Goal: Communication & Community: Participate in discussion

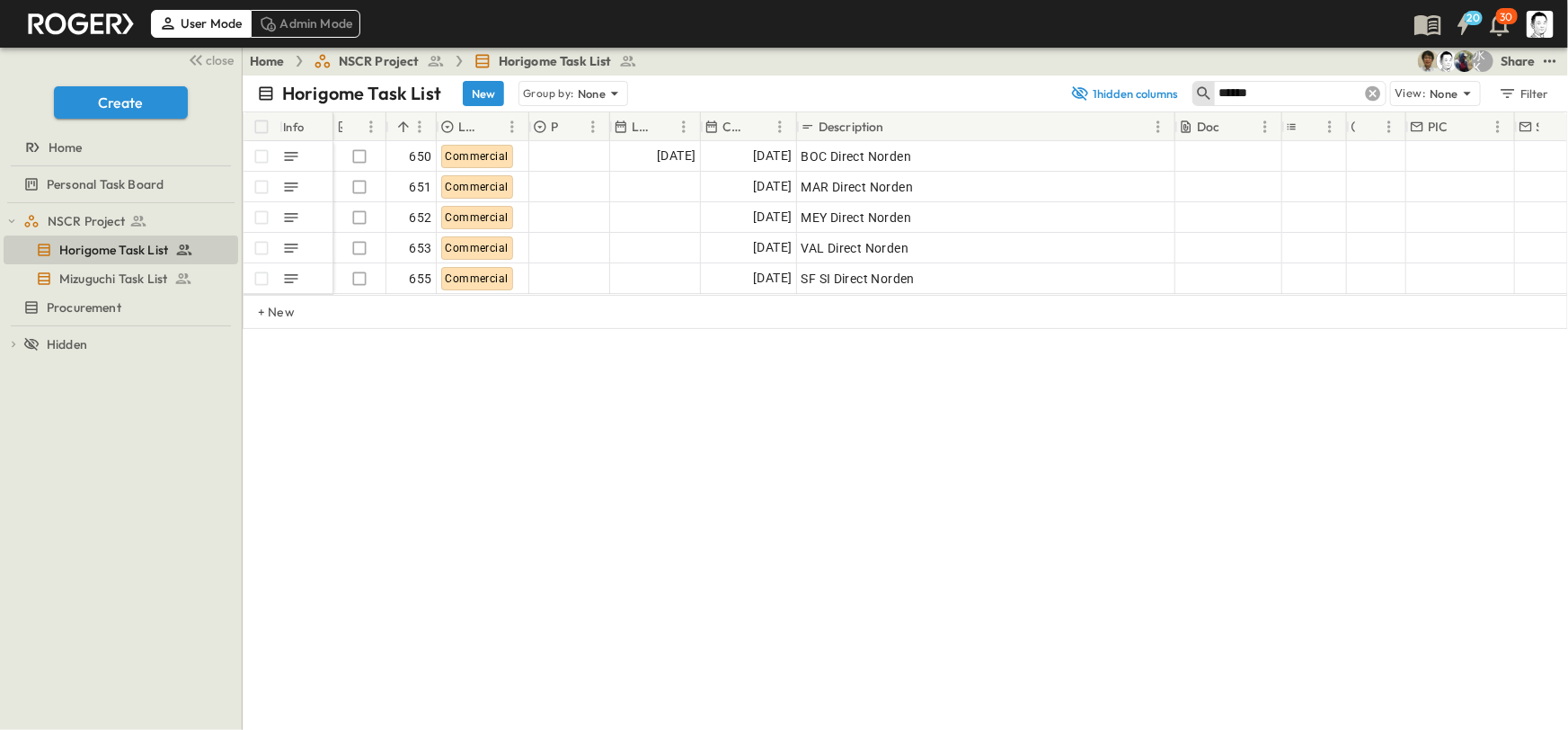
click at [1380, 90] on icon at bounding box center [1373, 93] width 15 height 15
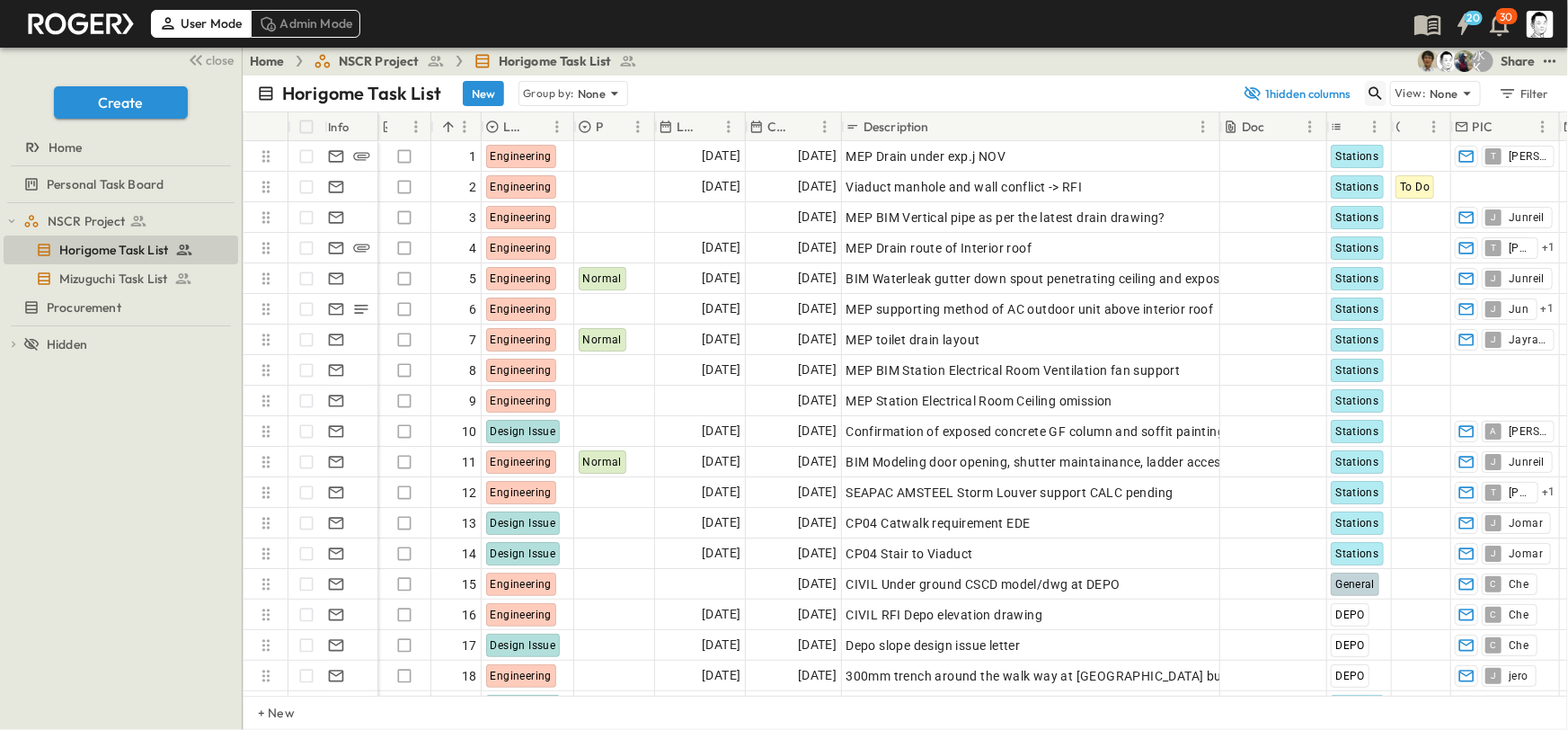
click at [1372, 96] on icon "button" at bounding box center [1376, 93] width 18 height 18
click at [1239, 89] on input "text" at bounding box center [1282, 92] width 126 height 26
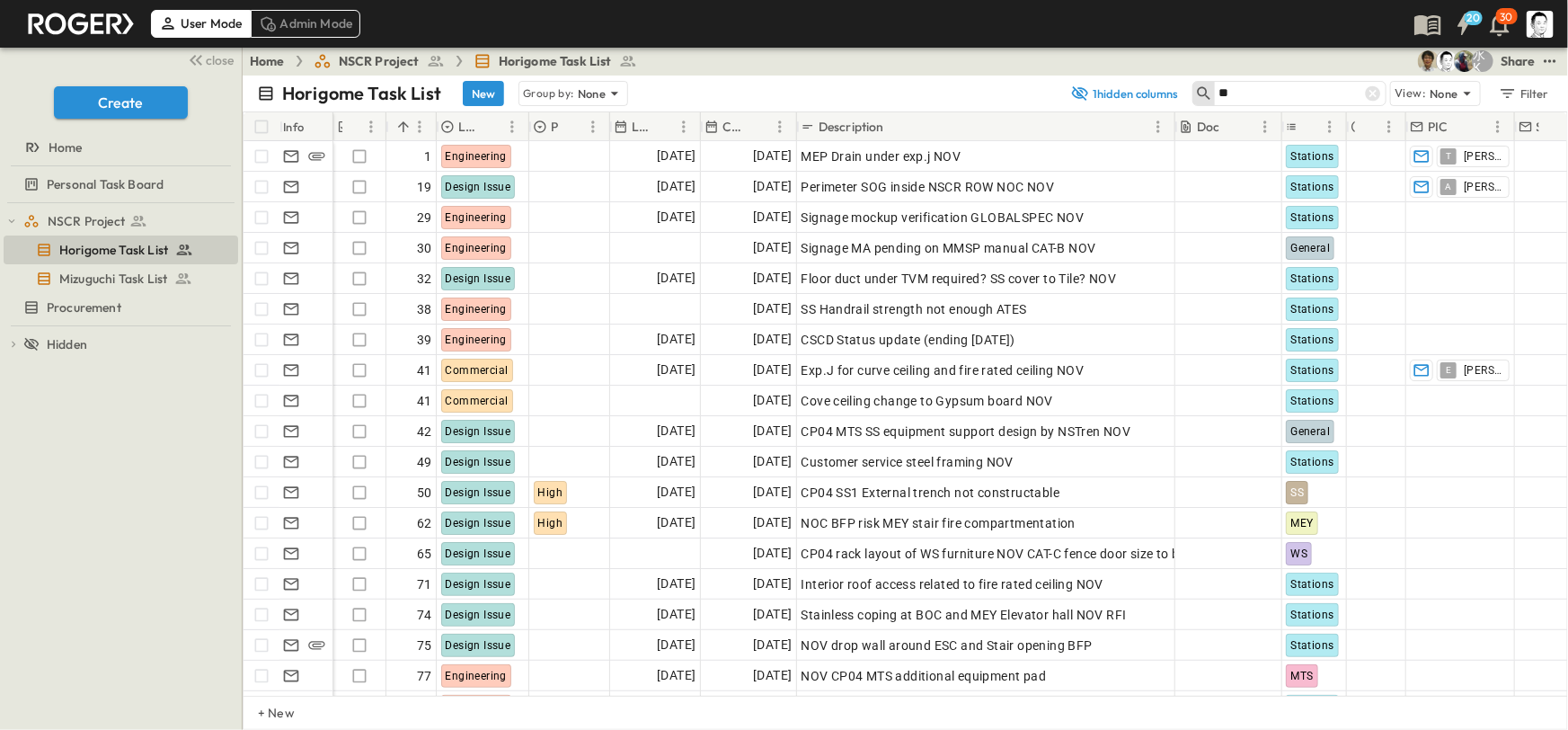
type input "*"
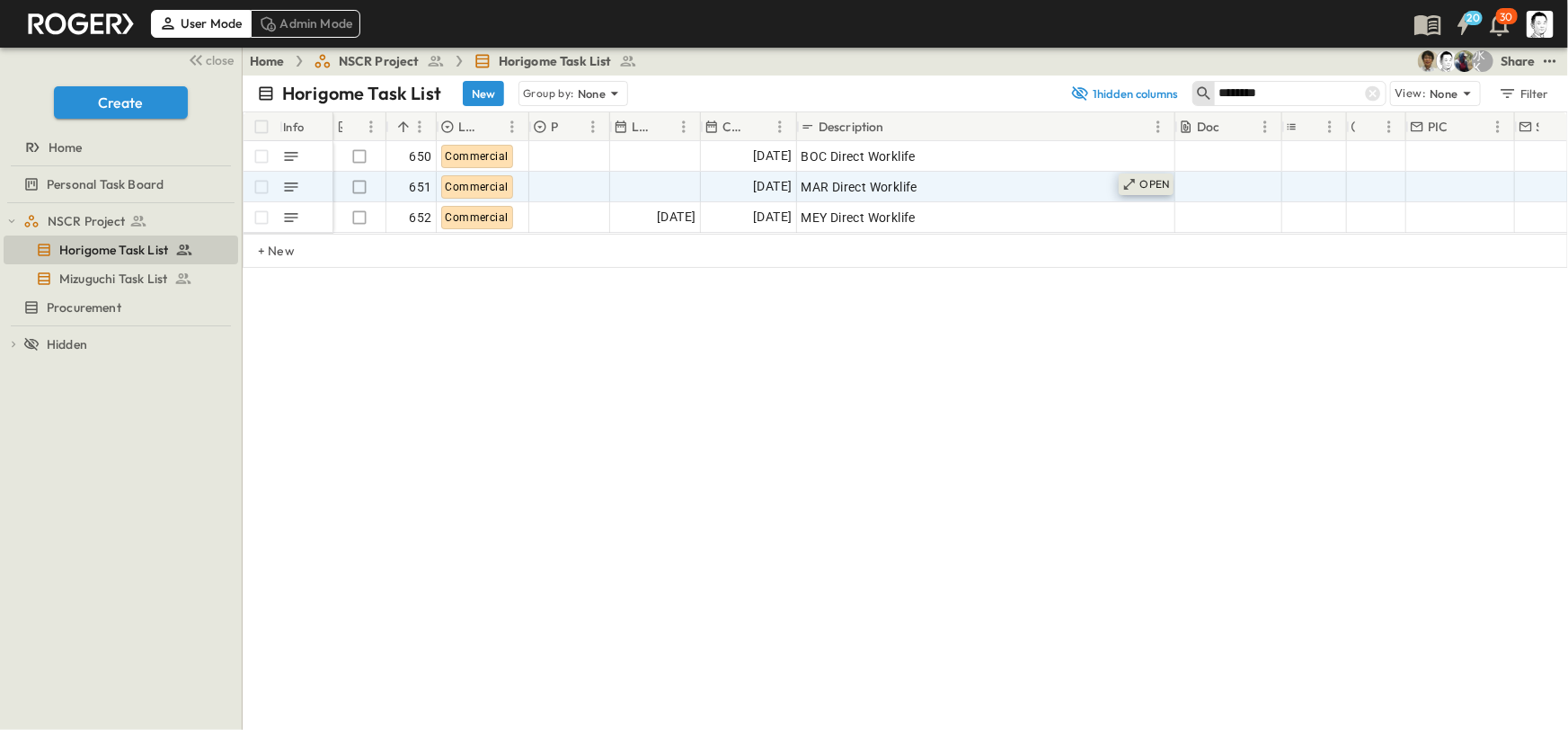
type input "********"
click at [1159, 181] on p "OPEN" at bounding box center [1156, 184] width 31 height 15
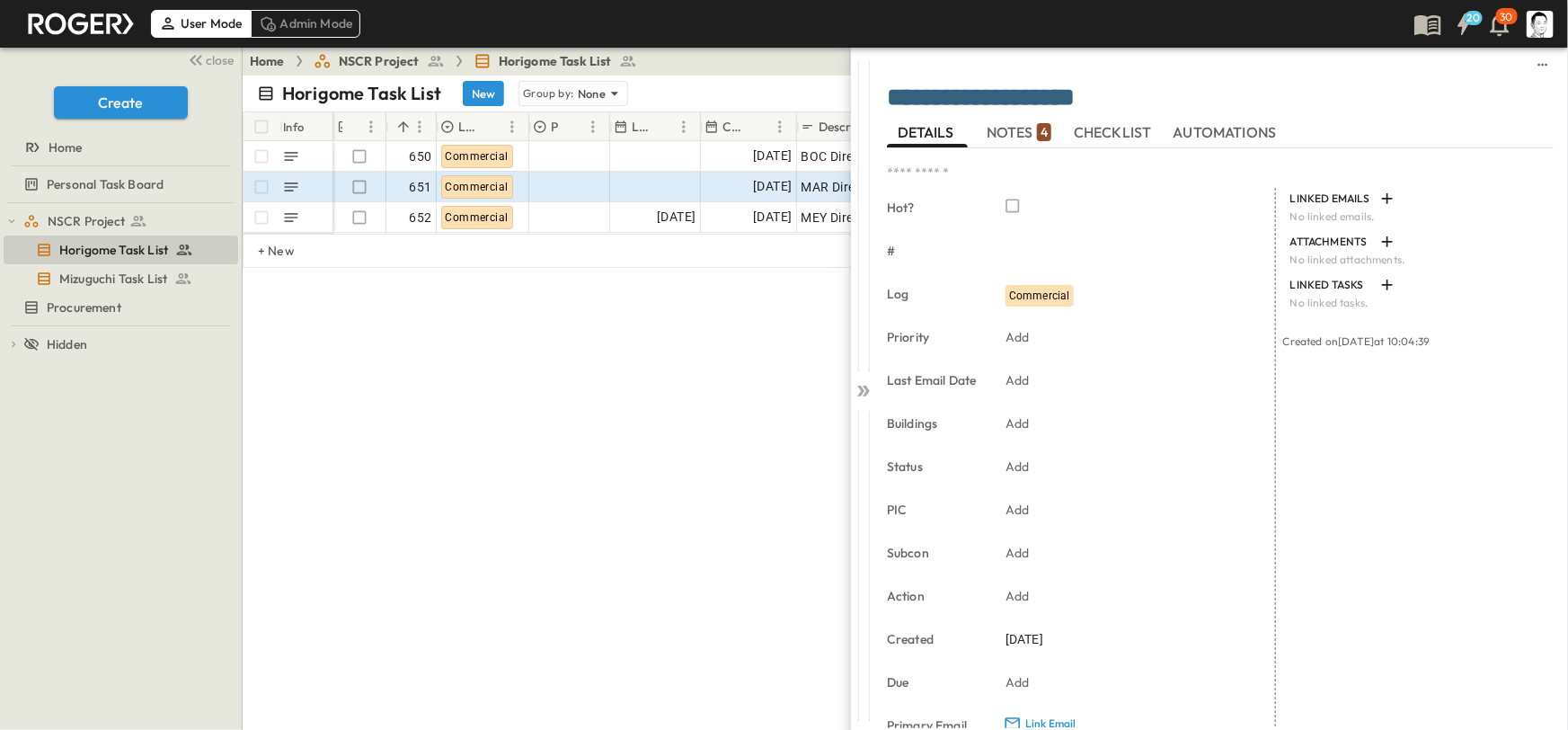
click at [1040, 137] on p "4" at bounding box center [1044, 132] width 7 height 18
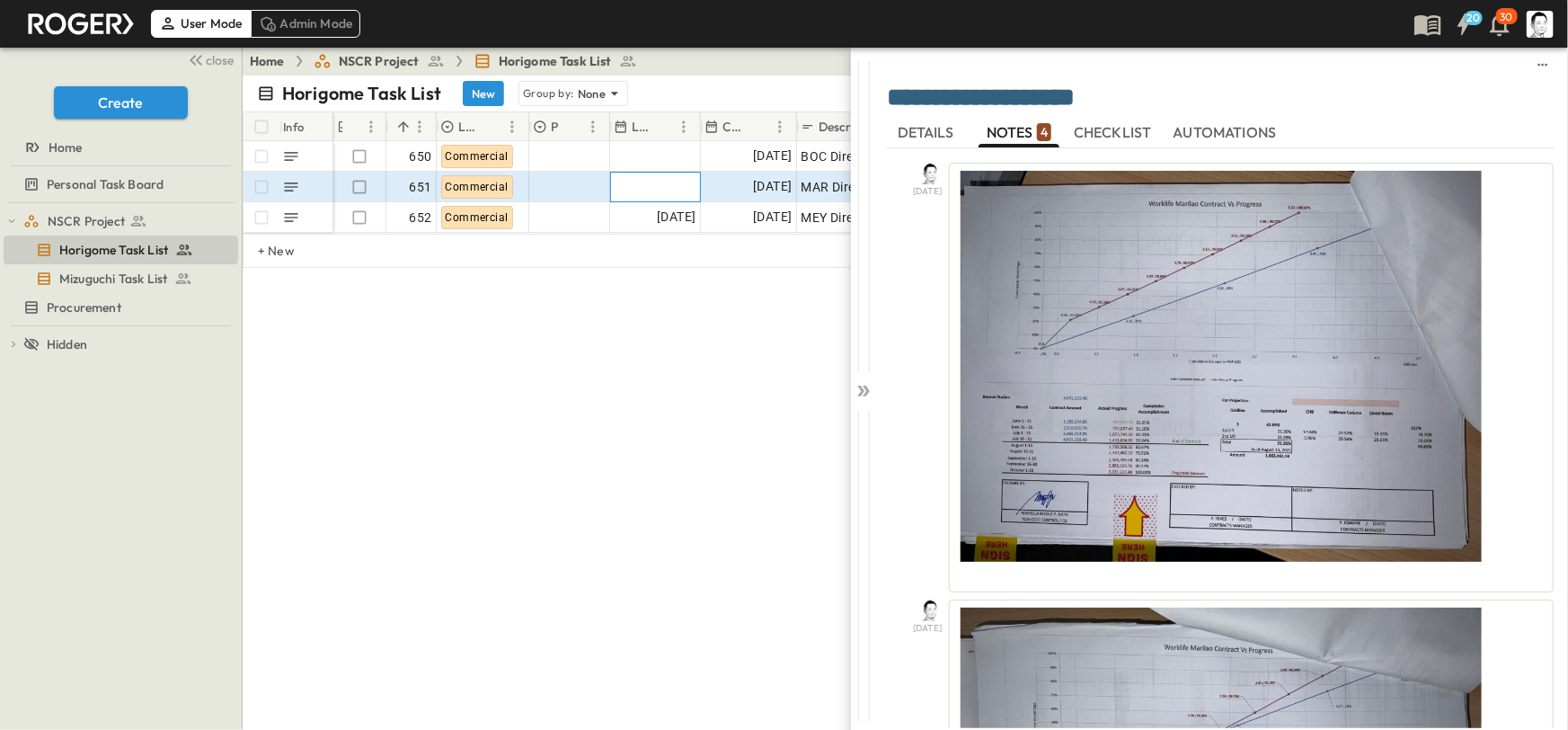
click at [647, 190] on div at bounding box center [655, 187] width 89 height 29
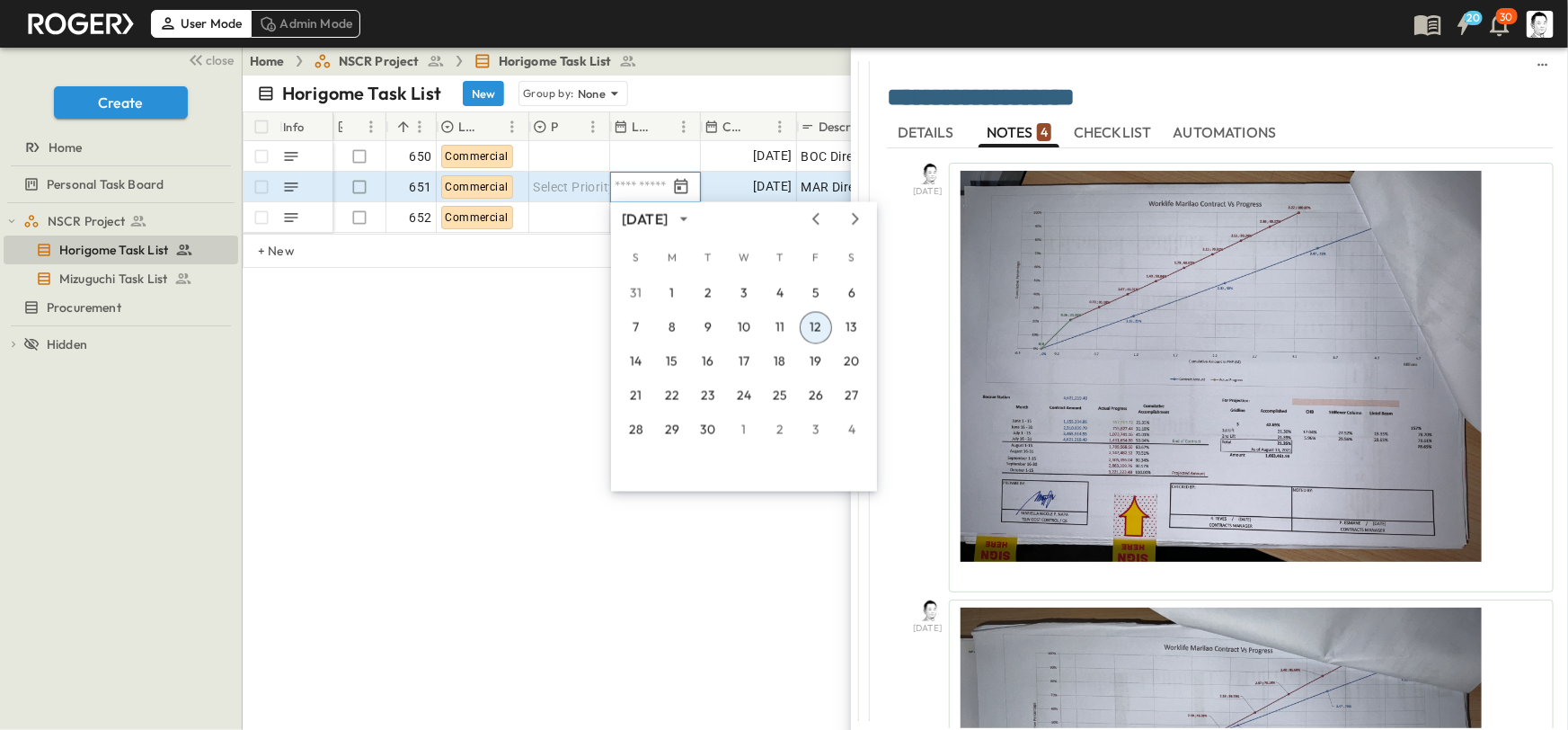
click at [821, 329] on button "12" at bounding box center [816, 328] width 33 height 33
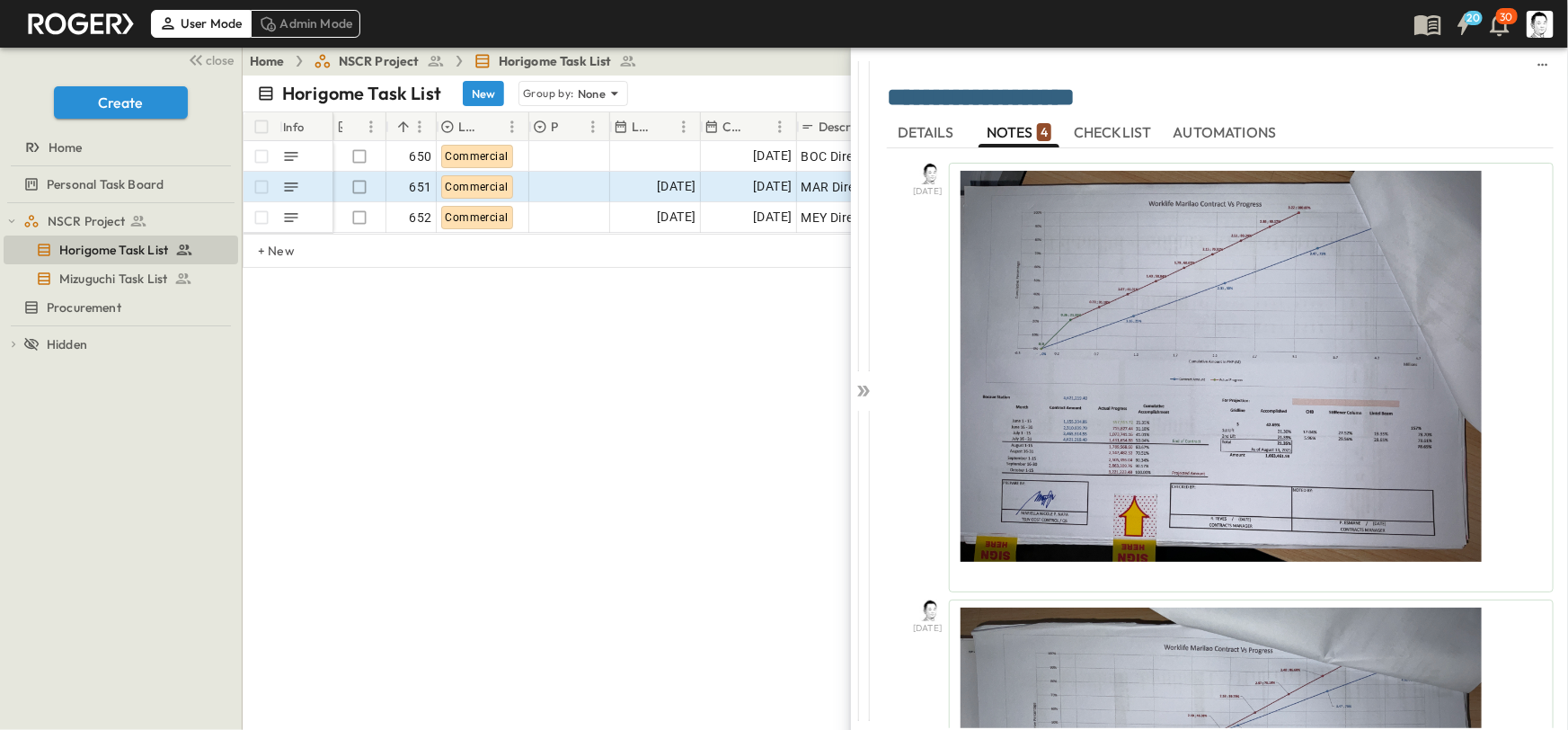
click at [558, 376] on div "Info Hot? # Log Priority Last Email Date Created Description Doc Buildings Stat…" at bounding box center [905, 246] width 1326 height 269
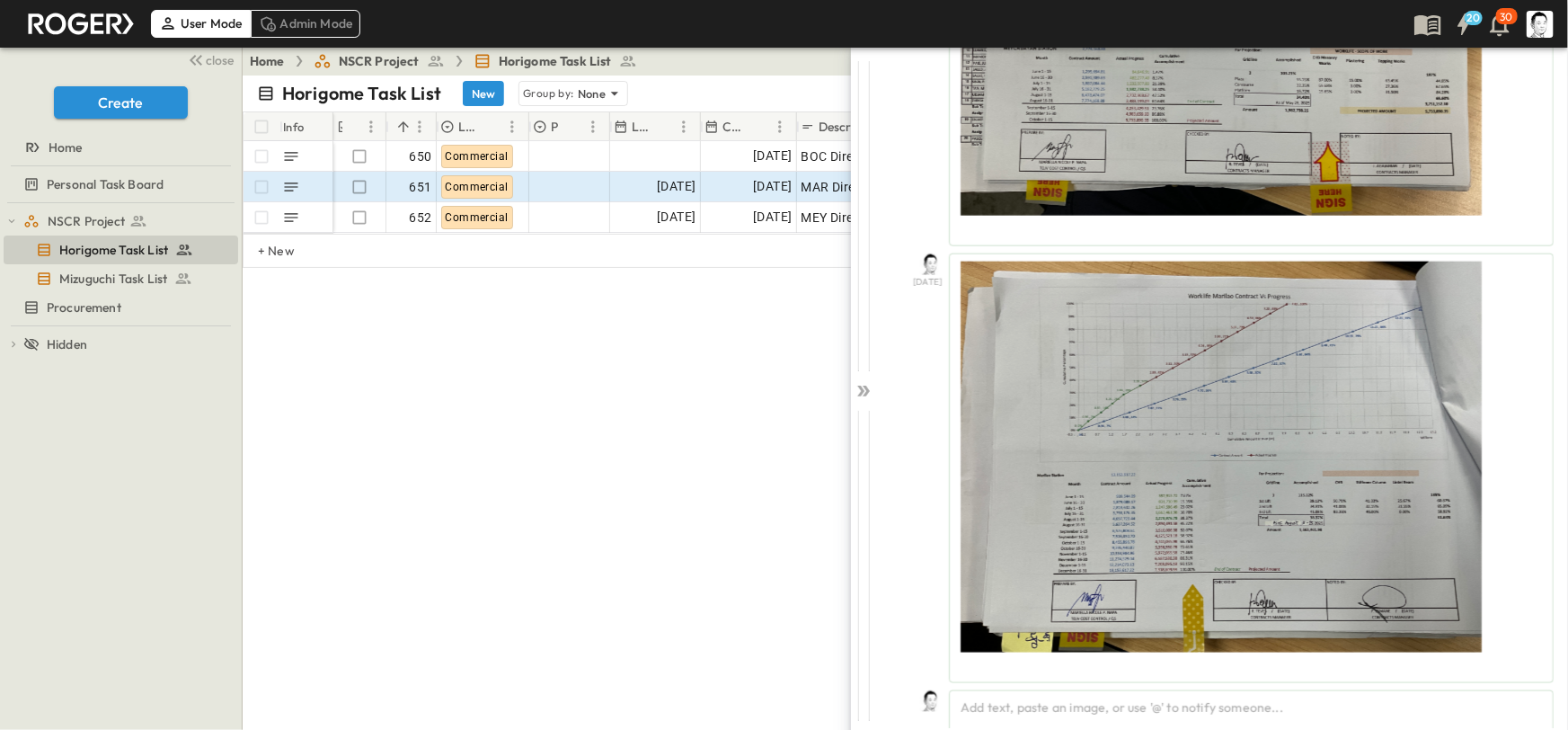
scroll to position [1111, 0]
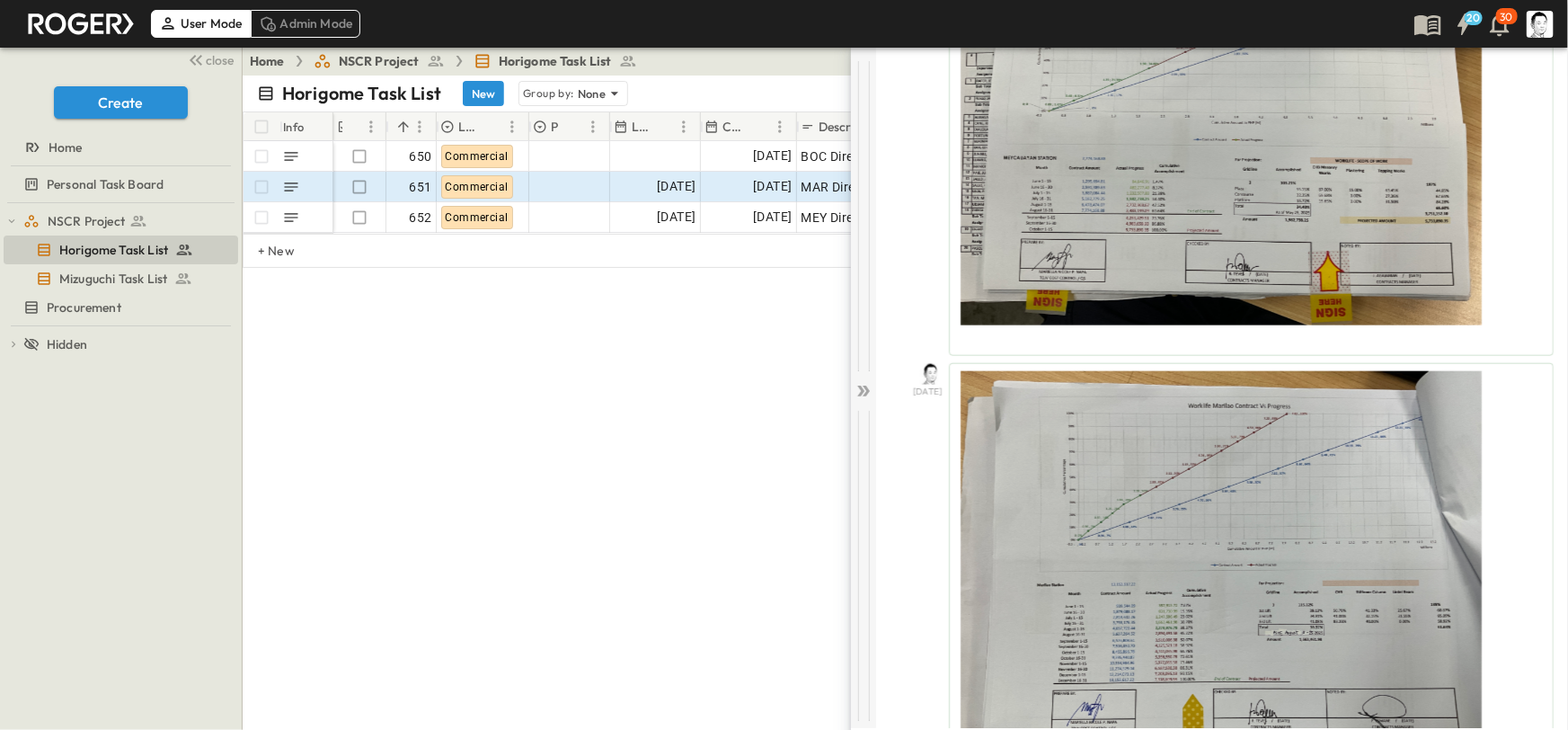
click at [868, 385] on icon at bounding box center [864, 391] width 18 height 18
